Goal: Register for event/course

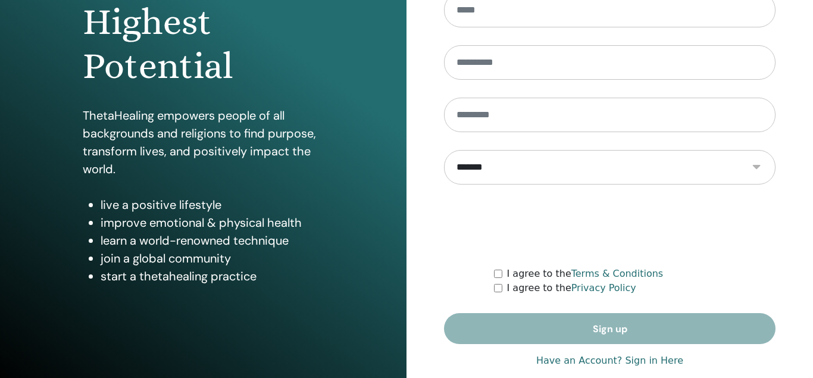
scroll to position [193, 0]
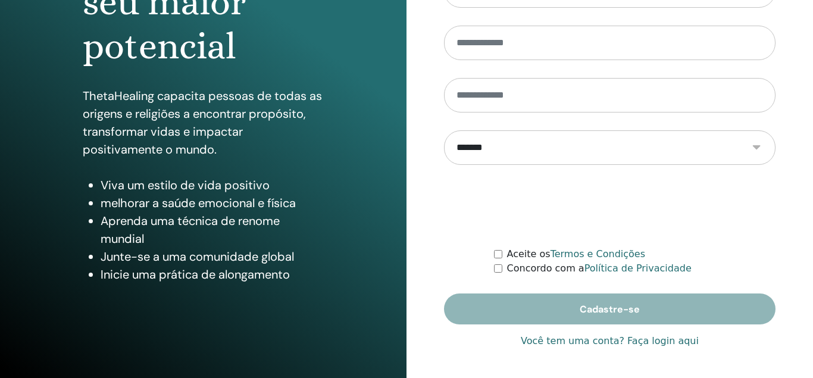
click at [634, 342] on link "Você tem uma conta? Faça login aqui" at bounding box center [609, 341] width 178 height 14
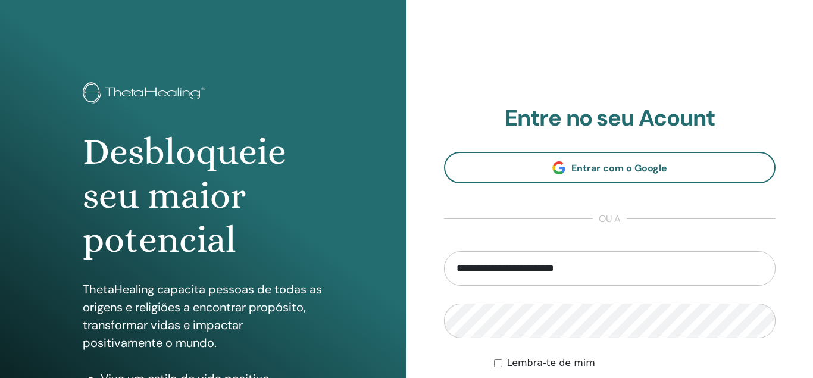
scroll to position [193, 0]
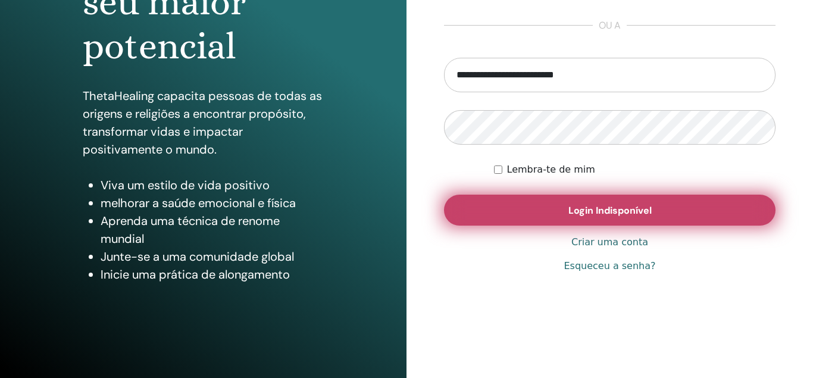
click at [628, 205] on span "Login Indisponível" at bounding box center [609, 210] width 83 height 12
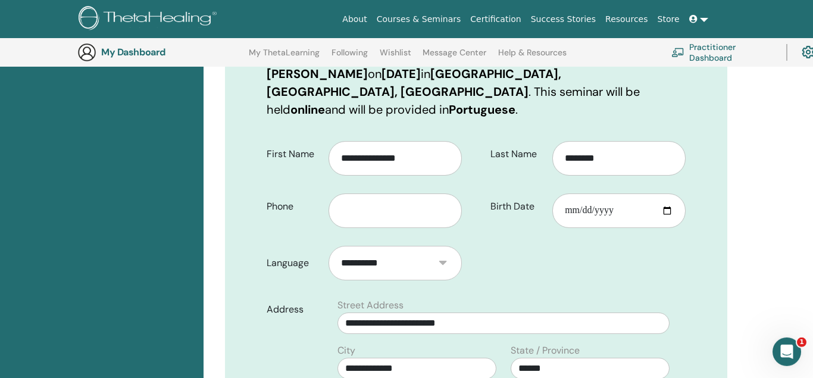
scroll to position [210, 0]
click at [414, 195] on input "text" at bounding box center [394, 210] width 133 height 35
type input "**********"
click at [573, 193] on input "Birth Date" at bounding box center [618, 210] width 133 height 35
type input "**********"
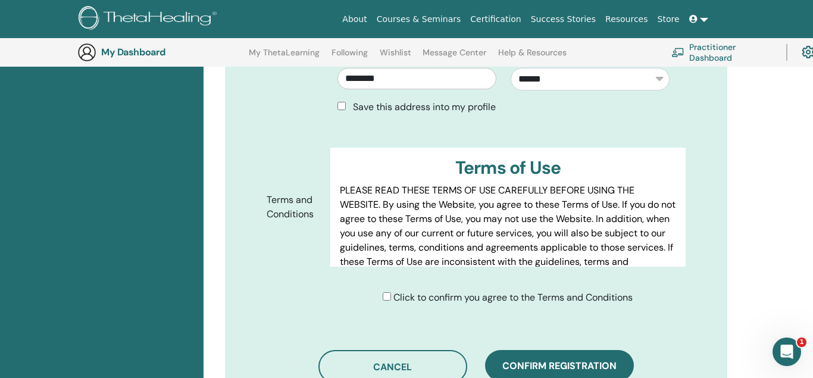
scroll to position [574, 0]
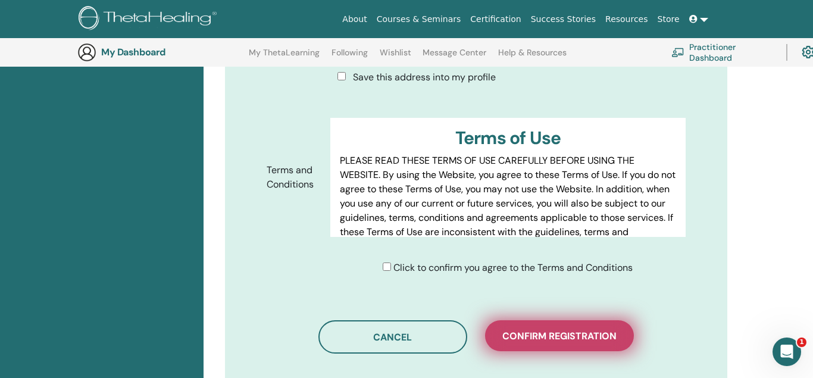
click at [580, 330] on span "Confirm registration" at bounding box center [559, 336] width 114 height 12
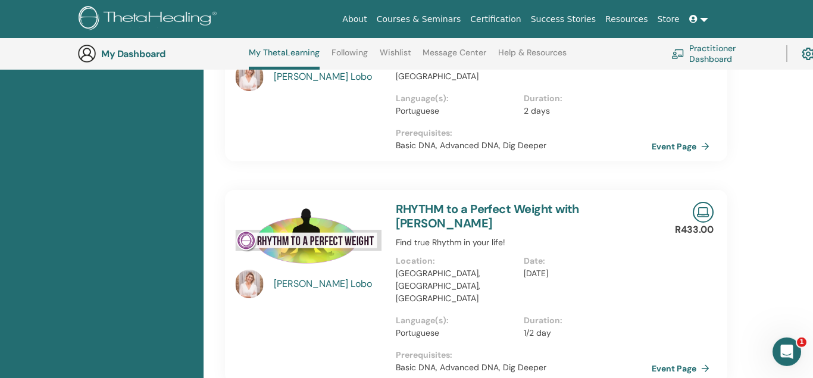
scroll to position [516, 0]
